Goal: Task Accomplishment & Management: Manage account settings

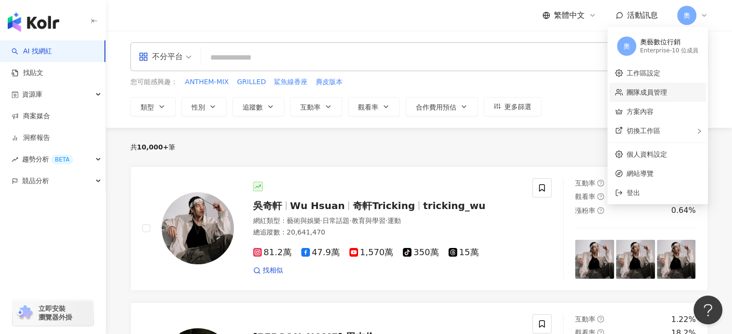
click at [648, 92] on link "團隊成員管理" at bounding box center [646, 93] width 40 height 8
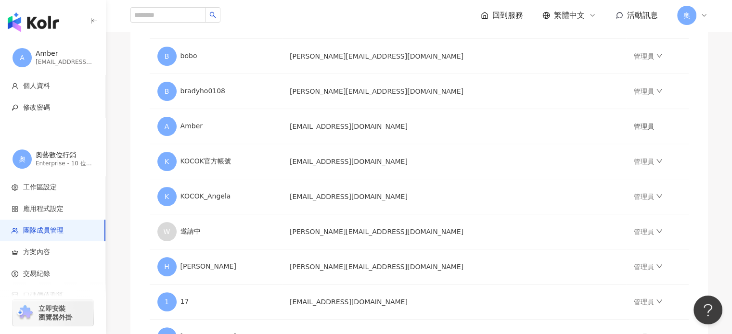
scroll to position [241, 0]
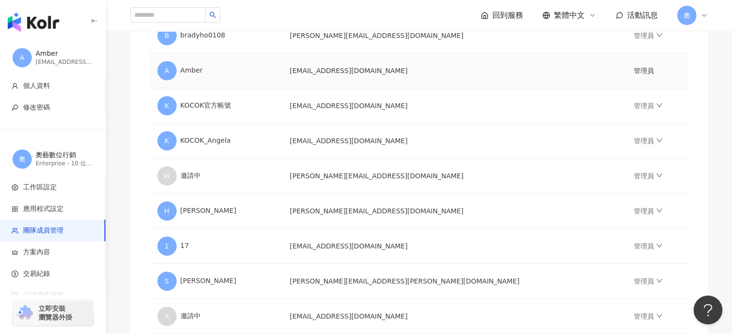
drag, startPoint x: 545, startPoint y: 56, endPoint x: 540, endPoint y: 55, distance: 5.5
click at [545, 56] on td "[EMAIL_ADDRESS][DOMAIN_NAME]" at bounding box center [454, 70] width 344 height 35
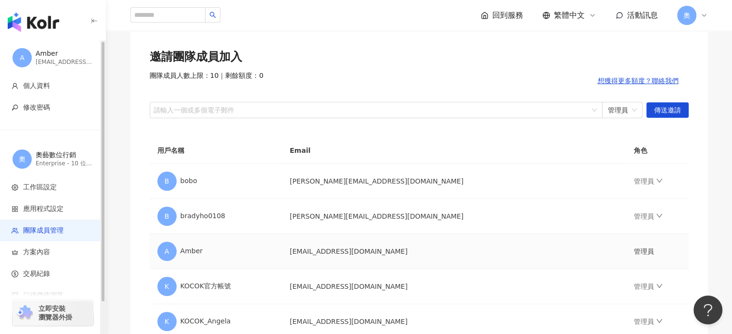
scroll to position [0, 0]
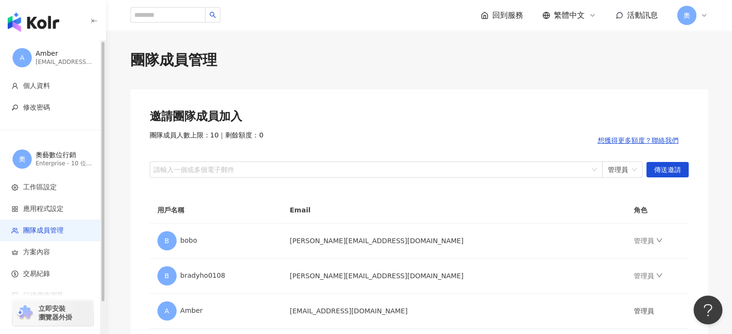
click at [44, 25] on img "button" at bounding box center [33, 22] width 51 height 19
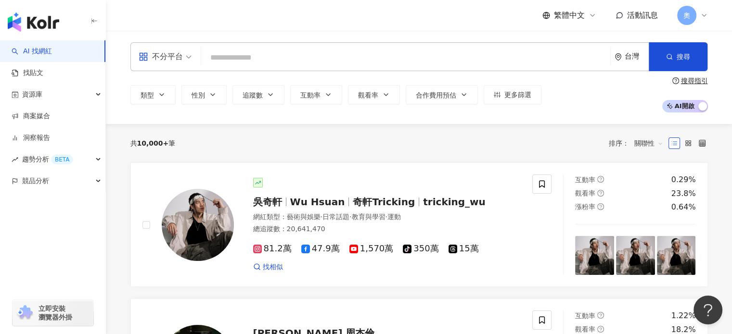
click at [707, 17] on div "繁體中文 活動訊息 奧" at bounding box center [419, 15] width 616 height 31
click at [705, 15] on icon at bounding box center [704, 16] width 8 height 8
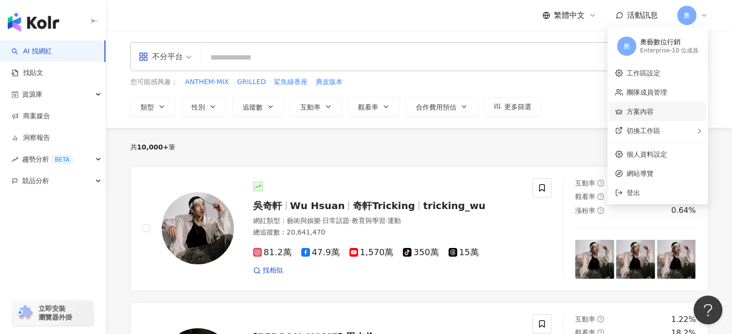
click at [653, 115] on link "方案內容" at bounding box center [639, 112] width 27 height 8
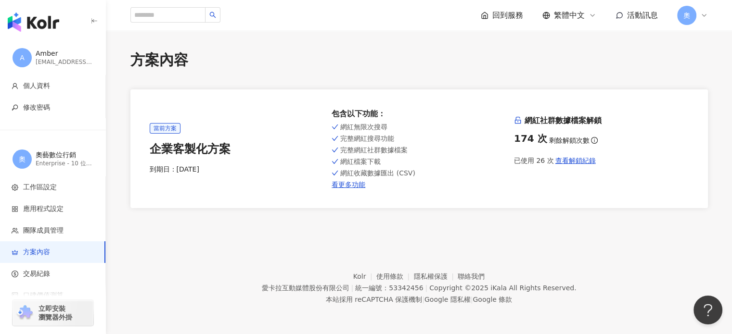
click at [698, 14] on div "奧" at bounding box center [692, 15] width 31 height 19
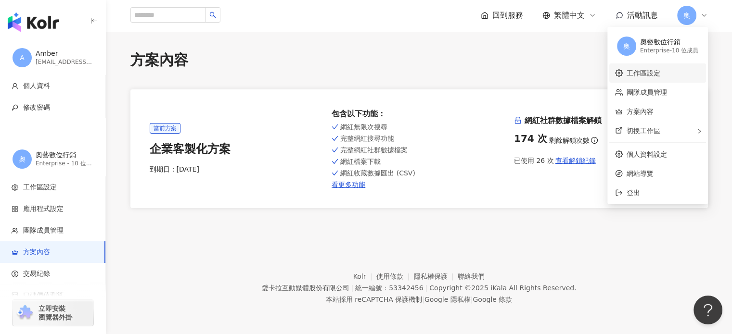
click at [654, 75] on link "工作區設定" at bounding box center [643, 73] width 34 height 8
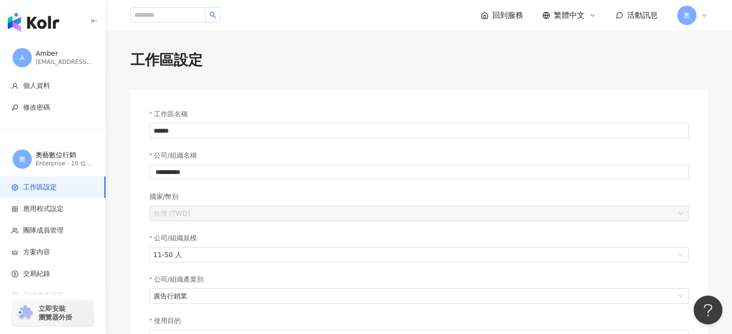
click at [703, 19] on icon at bounding box center [704, 16] width 8 height 8
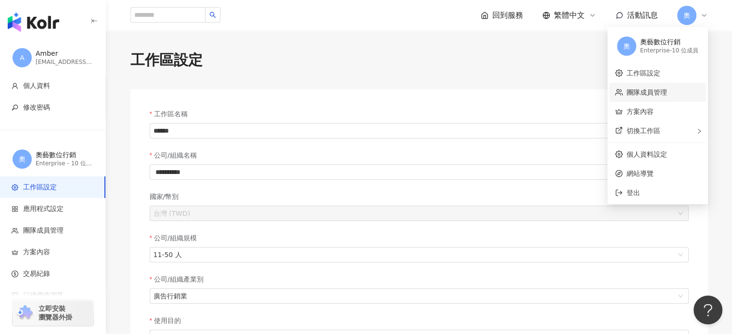
click at [662, 90] on link "團隊成員管理" at bounding box center [646, 93] width 40 height 8
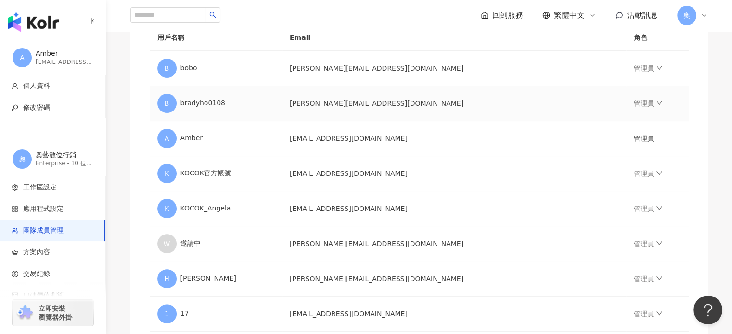
scroll to position [269, 0]
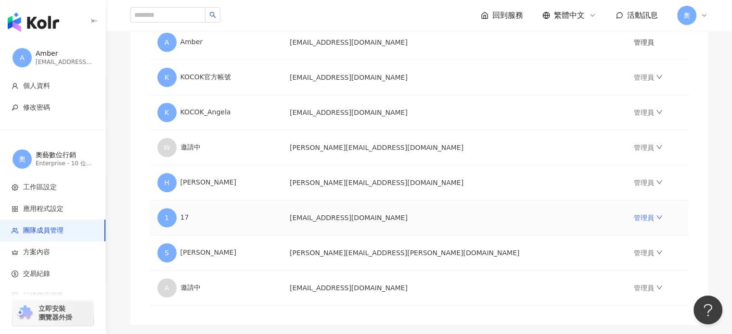
click at [656, 220] on icon "down" at bounding box center [659, 217] width 7 height 7
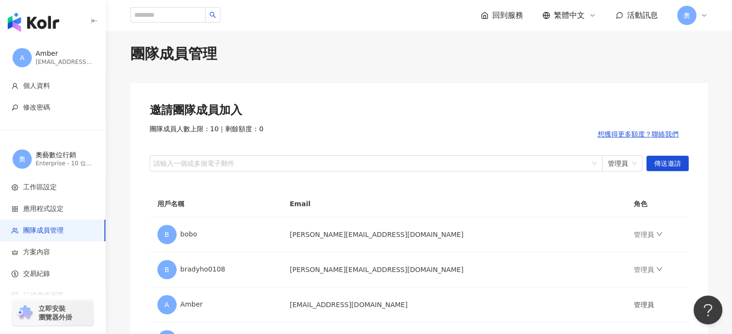
scroll to position [0, 0]
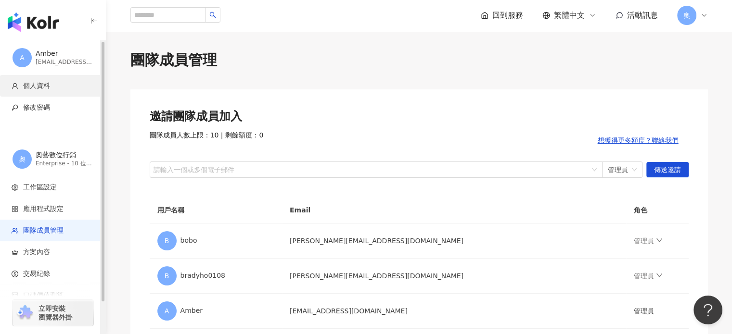
click at [31, 89] on span "個人資料" at bounding box center [36, 86] width 27 height 10
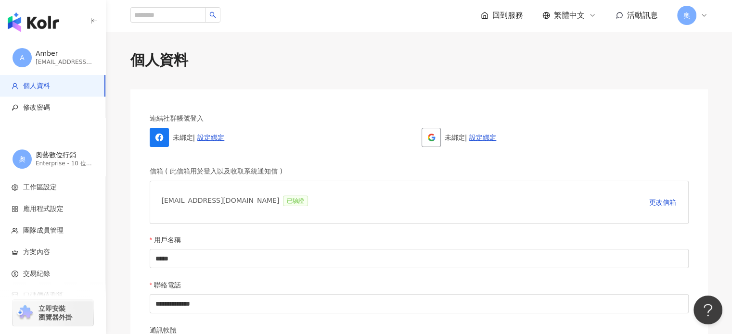
click at [697, 19] on div "奧" at bounding box center [692, 15] width 31 height 19
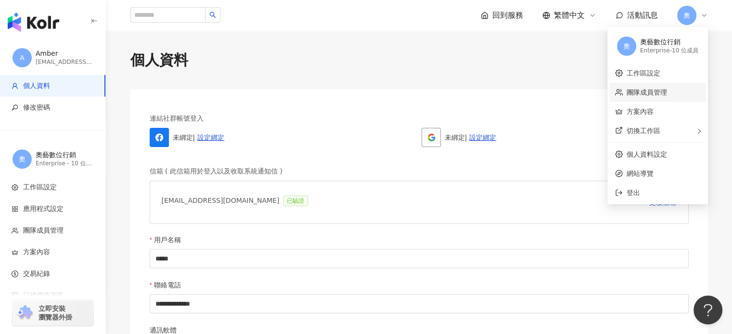
click at [649, 96] on link "團隊成員管理" at bounding box center [646, 93] width 40 height 8
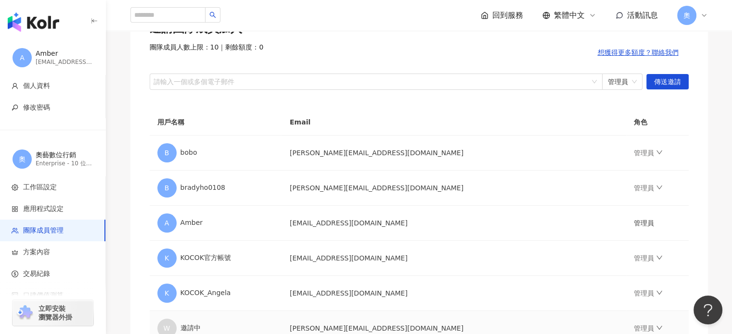
scroll to position [241, 0]
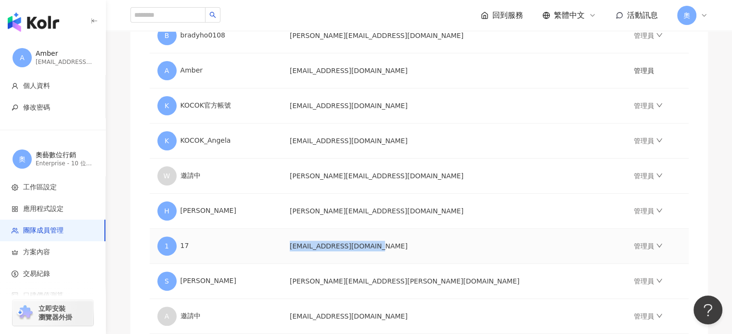
drag, startPoint x: 327, startPoint y: 246, endPoint x: 424, endPoint y: 246, distance: 97.2
click at [424, 246] on td "[EMAIL_ADDRESS][DOMAIN_NAME]" at bounding box center [454, 246] width 344 height 35
copy td "[EMAIL_ADDRESS][DOMAIN_NAME]"
drag, startPoint x: 633, startPoint y: 246, endPoint x: 625, endPoint y: 247, distance: 7.8
click at [634, 247] on link "管理員" at bounding box center [648, 246] width 29 height 8
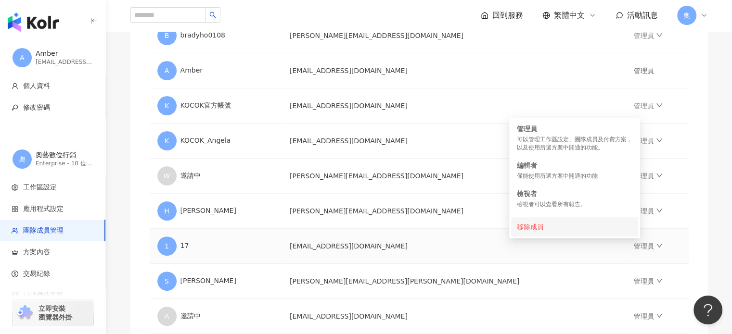
click at [527, 222] on div "移除成員" at bounding box center [574, 227] width 115 height 11
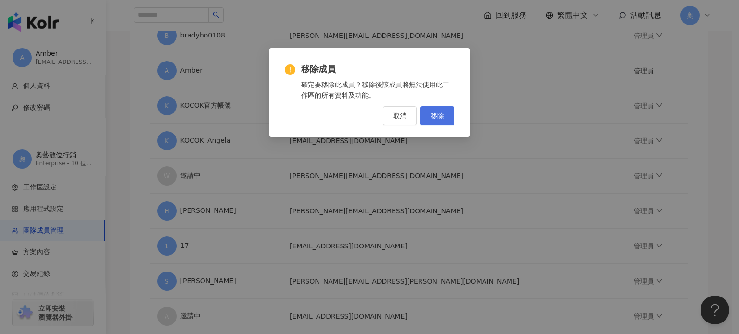
click at [438, 119] on span "移除" at bounding box center [437, 116] width 13 height 8
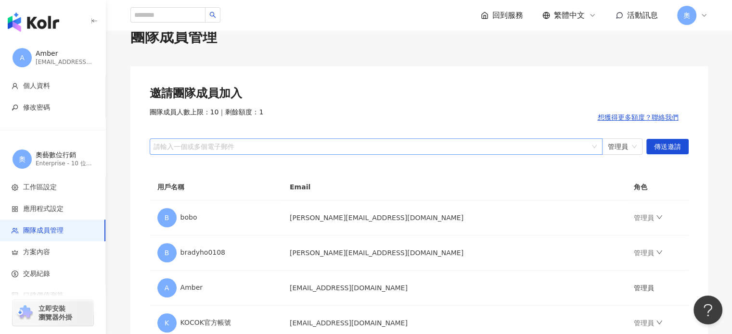
scroll to position [0, 0]
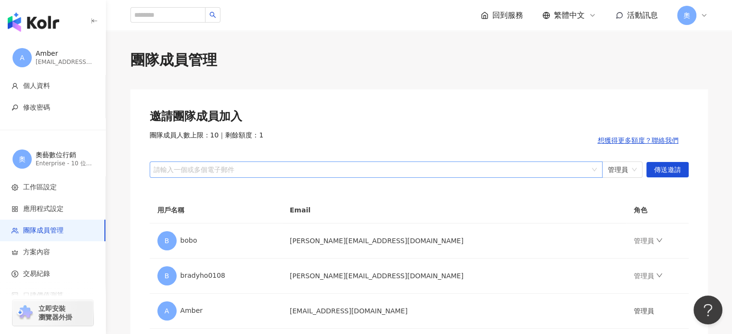
drag, startPoint x: 232, startPoint y: 164, endPoint x: 203, endPoint y: 167, distance: 29.1
drag, startPoint x: 203, startPoint y: 167, endPoint x: 188, endPoint y: 173, distance: 16.9
click at [188, 173] on div at bounding box center [371, 169] width 439 height 7
type input "**********"
click at [251, 170] on div at bounding box center [371, 169] width 439 height 7
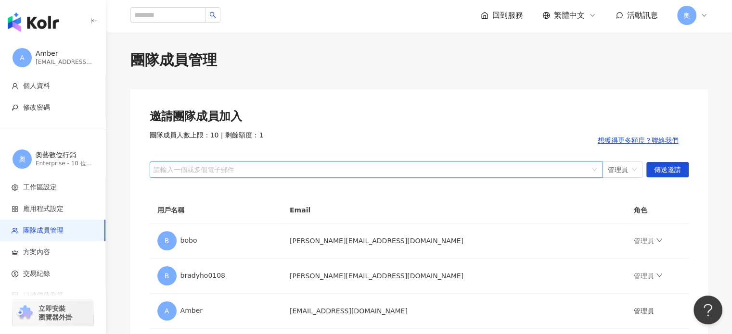
click at [190, 167] on div at bounding box center [371, 169] width 439 height 7
type input "**********"
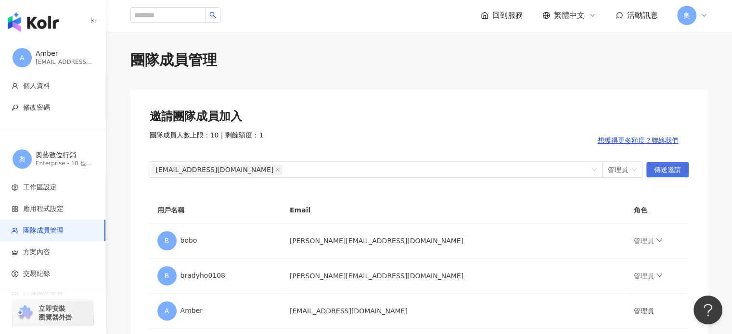
click at [667, 167] on span "傳送邀請" at bounding box center [667, 170] width 27 height 15
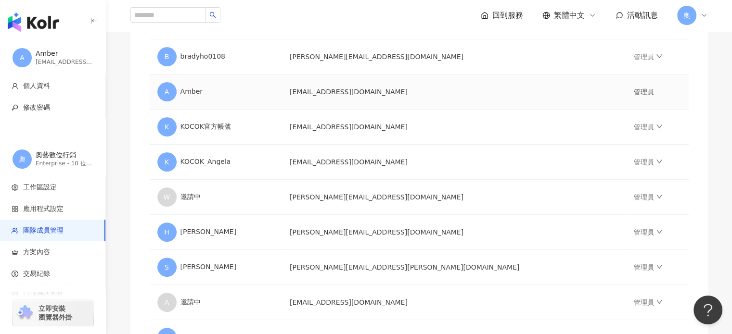
scroll to position [289, 0]
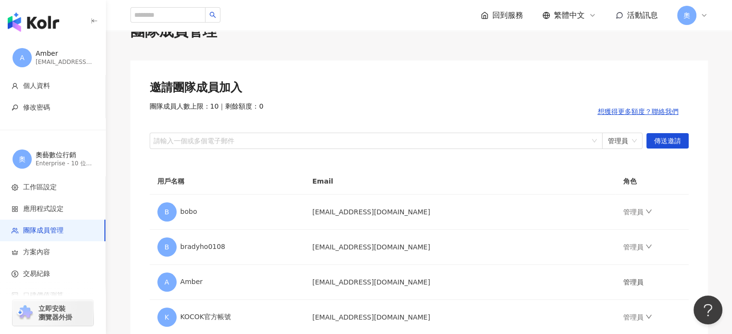
scroll to position [28, 0]
click at [505, 14] on span "回到服務" at bounding box center [507, 15] width 31 height 11
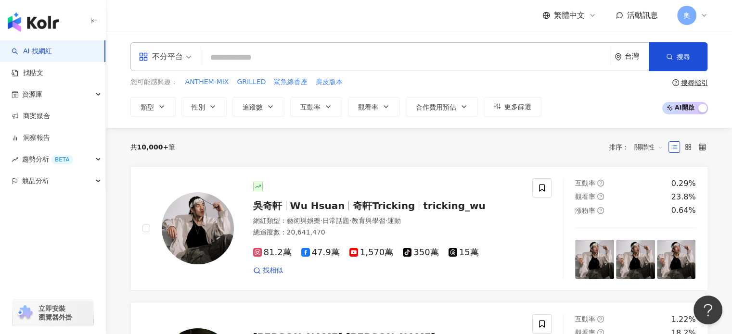
click at [699, 13] on div "奧" at bounding box center [692, 15] width 31 height 19
click at [725, 51] on div "不分平台 台灣 搜尋 您可能感興趣： ANTHEM-MIX GRILLED 鯊魚線香座 麂皮版本 類型 性別 追蹤數 互動率 觀看率 合作費用預估 更多篩選 …" at bounding box center [419, 79] width 616 height 74
click at [700, 13] on icon at bounding box center [704, 16] width 8 height 8
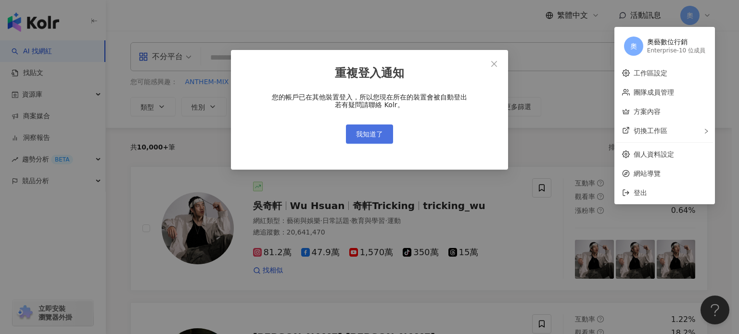
click at [379, 131] on span "我知道了" at bounding box center [369, 134] width 27 height 8
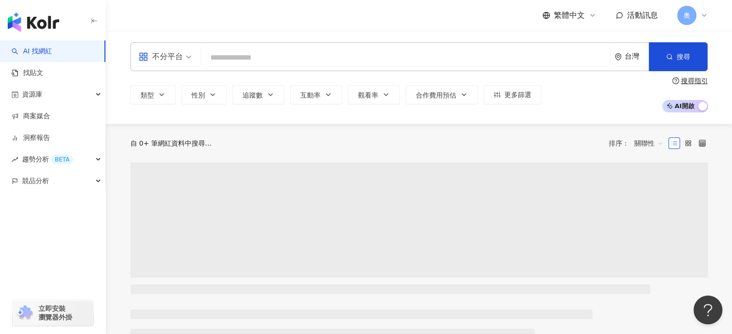
click at [700, 13] on icon at bounding box center [704, 16] width 8 height 8
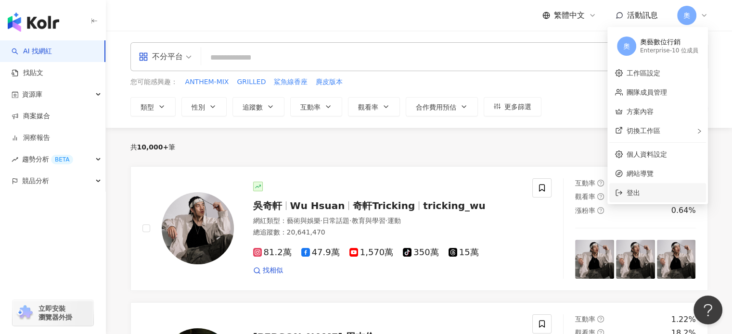
click at [630, 193] on span "登出" at bounding box center [632, 193] width 13 height 8
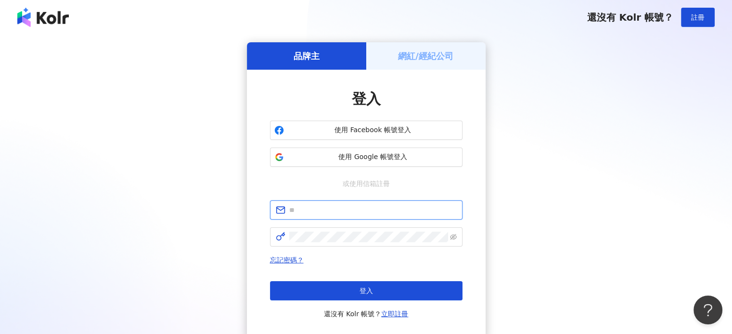
click at [388, 214] on input "text" at bounding box center [372, 210] width 167 height 11
paste input "**********"
type input "**********"
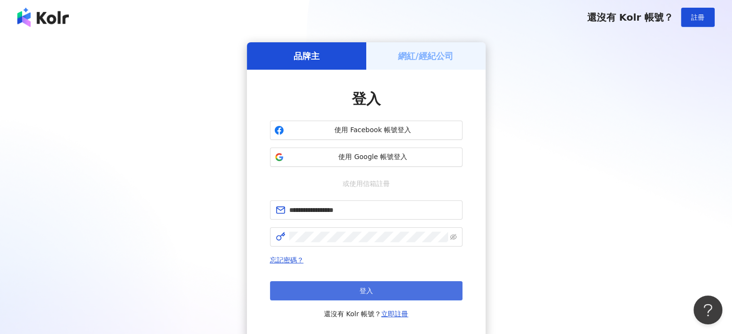
click at [340, 292] on button "登入" at bounding box center [366, 290] width 192 height 19
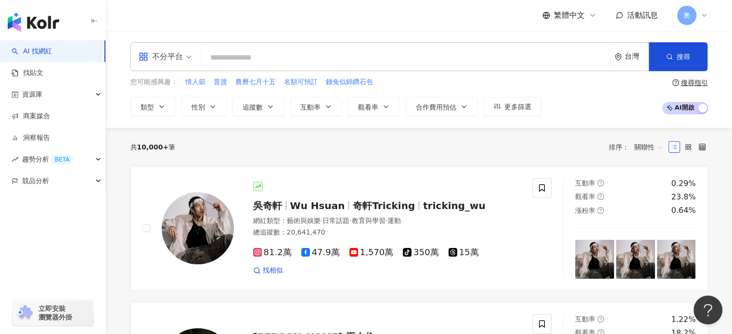
click at [706, 15] on icon at bounding box center [704, 16] width 8 height 8
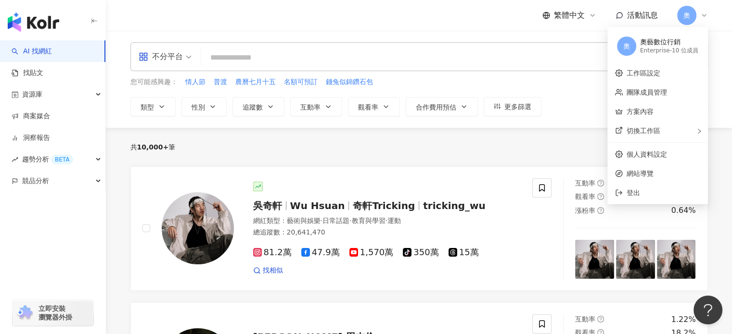
click at [666, 44] on div "奧藝數位行銷" at bounding box center [669, 43] width 58 height 10
click at [628, 42] on span "奧" at bounding box center [626, 46] width 7 height 11
click at [656, 40] on div "奧藝數位行銷" at bounding box center [669, 43] width 58 height 10
click at [673, 43] on div "奧藝數位行銷" at bounding box center [669, 43] width 58 height 10
click at [637, 89] on link "團隊成員管理" at bounding box center [646, 93] width 40 height 8
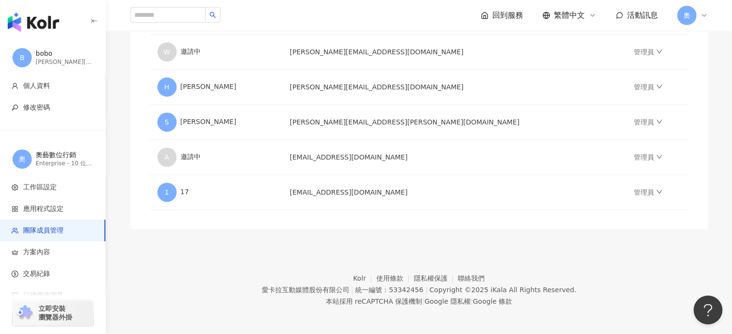
scroll to position [365, 0]
click at [626, 196] on td "管理員" at bounding box center [657, 192] width 63 height 35
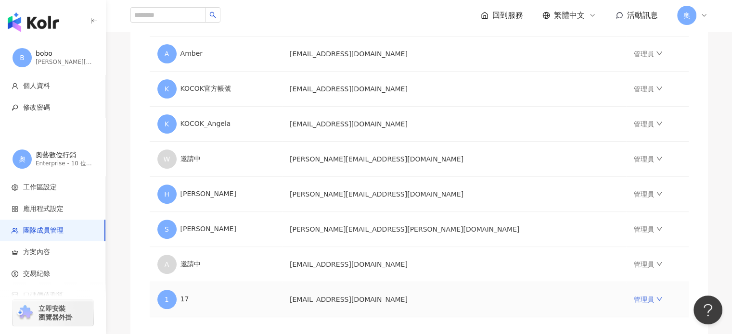
scroll to position [221, 0]
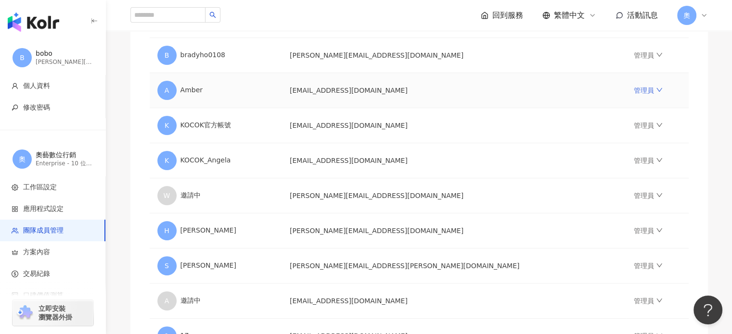
click at [634, 89] on link "管理員" at bounding box center [648, 91] width 29 height 8
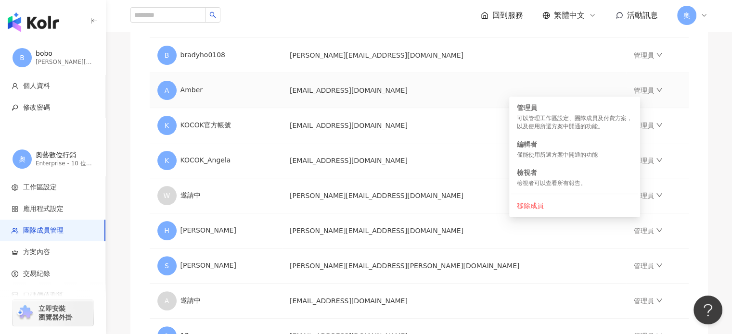
click at [674, 94] on td "管理員" at bounding box center [657, 90] width 63 height 35
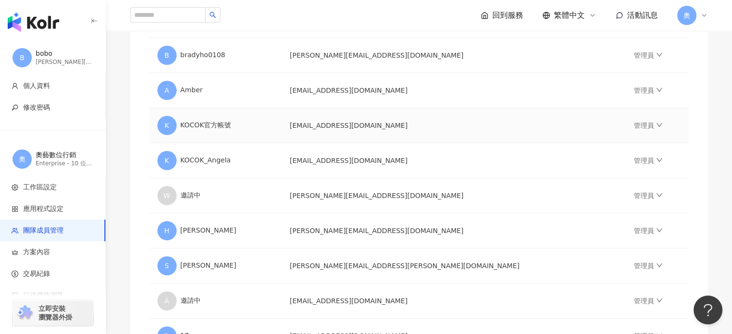
scroll to position [365, 0]
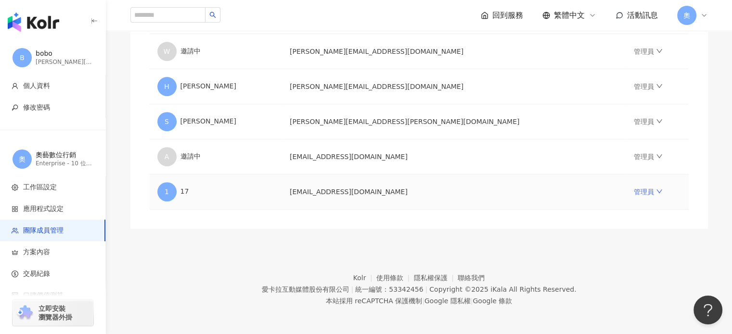
click at [634, 189] on link "管理員" at bounding box center [648, 192] width 29 height 8
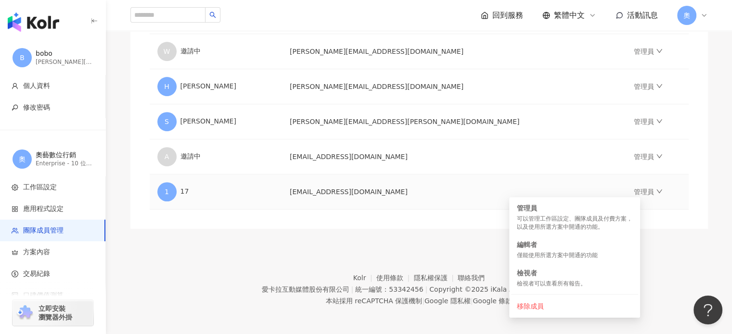
click at [673, 203] on td "管理員" at bounding box center [657, 192] width 63 height 35
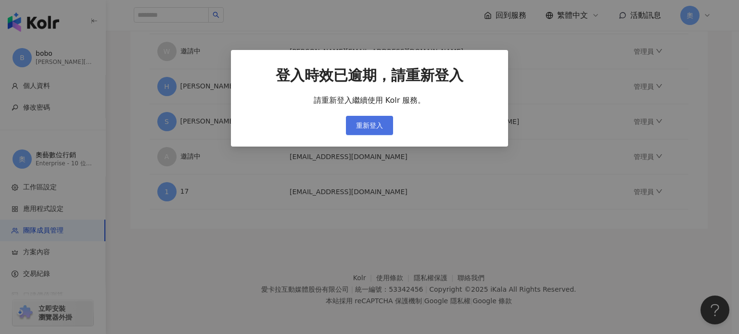
click at [364, 124] on span "重新登入" at bounding box center [369, 126] width 27 height 8
